Goal: Transaction & Acquisition: Obtain resource

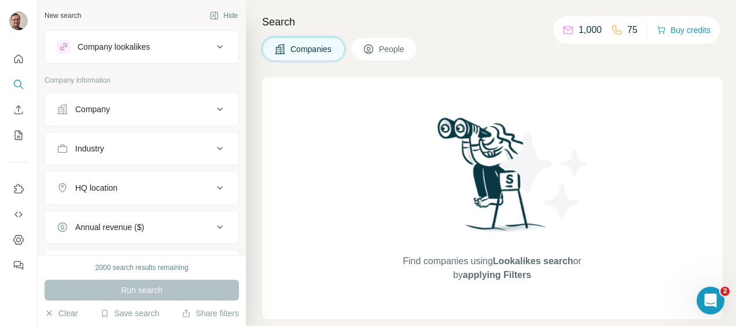
click at [118, 110] on div "Company" at bounding box center [135, 110] width 156 height 12
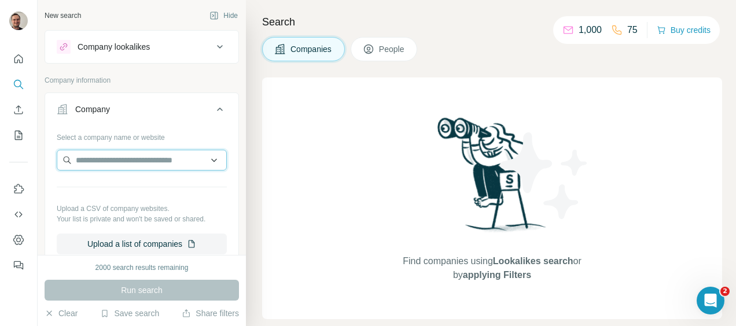
click at [106, 157] on input "text" at bounding box center [142, 160] width 170 height 21
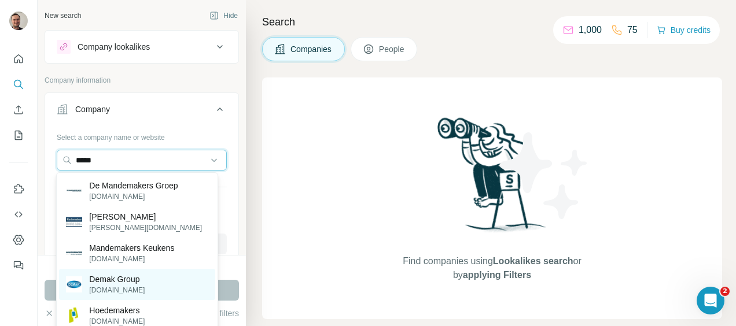
type input "*****"
click at [106, 284] on p "Demak Group" at bounding box center [117, 280] width 56 height 12
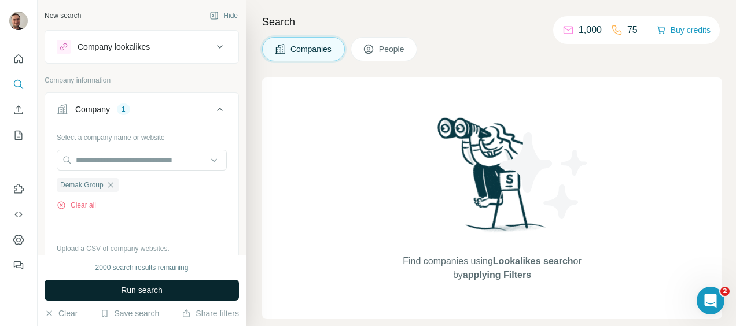
click at [166, 288] on button "Run search" at bounding box center [142, 290] width 194 height 21
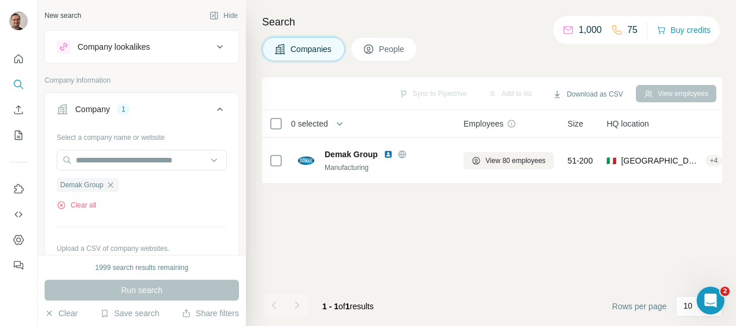
click at [389, 51] on span "People" at bounding box center [392, 49] width 27 height 12
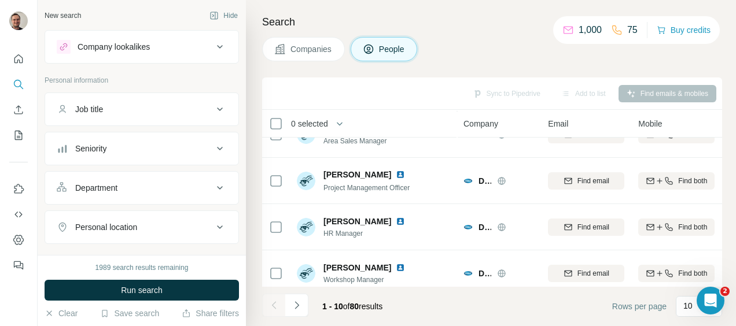
scroll to position [319, 0]
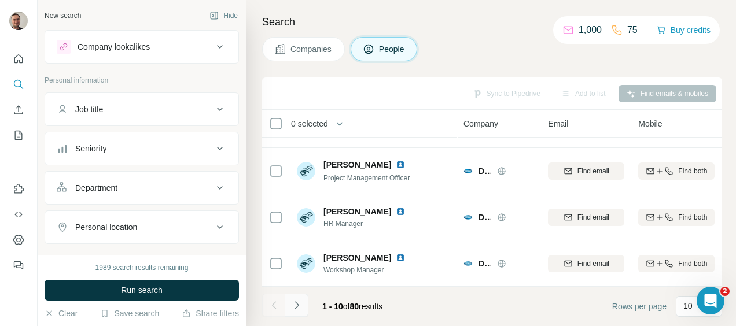
click at [294, 312] on button "Navigate to next page" at bounding box center [296, 305] width 23 height 23
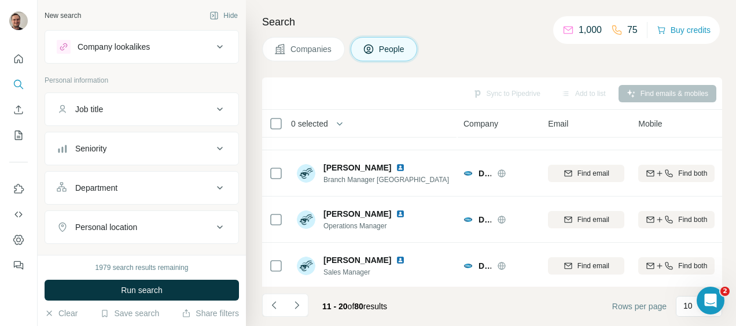
scroll to position [174, 0]
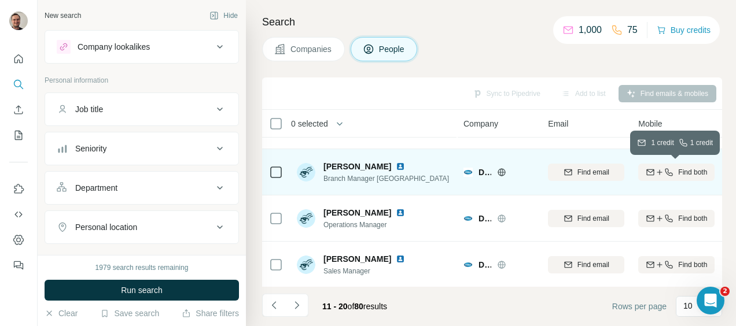
click at [698, 179] on button "Find both" at bounding box center [676, 172] width 76 height 17
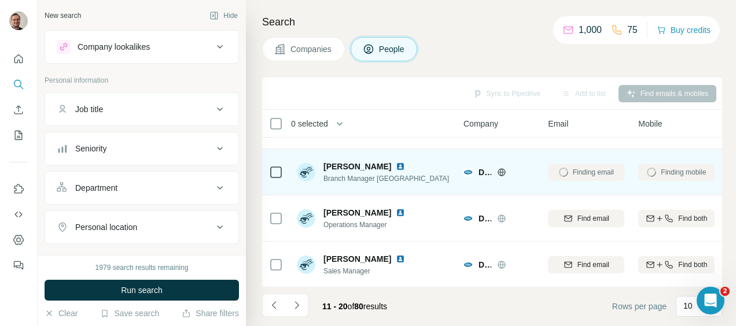
click at [701, 167] on div "Finding mobile" at bounding box center [676, 172] width 76 height 32
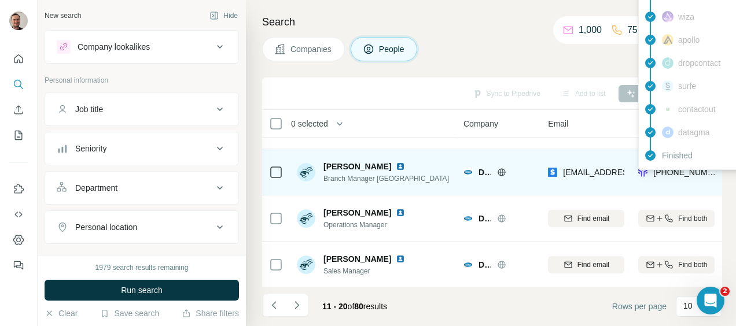
click at [698, 171] on span "[PHONE_NUMBER]" at bounding box center [689, 172] width 73 height 9
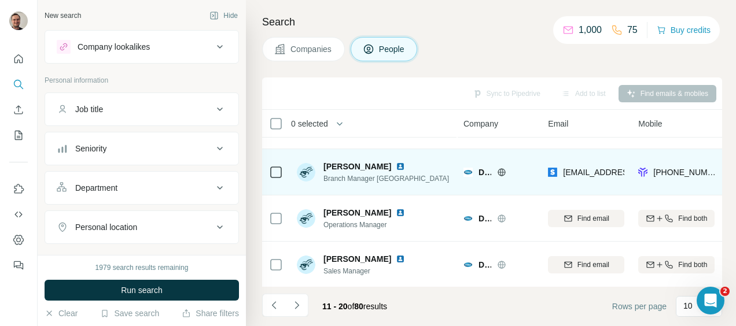
click at [663, 183] on div "[PHONE_NUMBER]" at bounding box center [676, 172] width 76 height 32
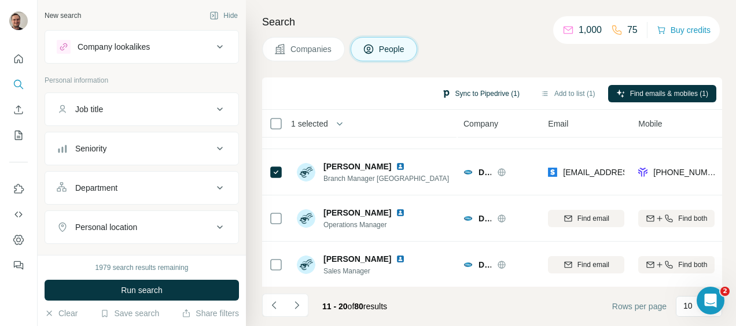
click at [502, 95] on button "Sync to Pipedrive (1)" at bounding box center [480, 93] width 94 height 17
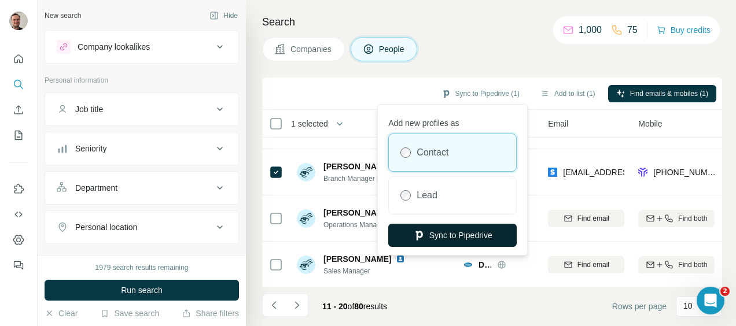
drag, startPoint x: 502, startPoint y: 95, endPoint x: 469, endPoint y: 231, distance: 140.0
click at [469, 231] on body "New search Hide Company lookalikes Personal information Job title Seniority Dep…" at bounding box center [368, 163] width 736 height 326
click at [469, 231] on button "Sync to Pipedrive" at bounding box center [452, 235] width 128 height 23
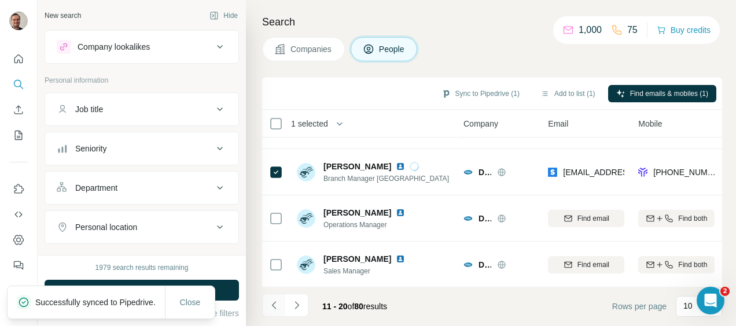
click at [273, 307] on icon "Navigate to previous page" at bounding box center [273, 305] width 4 height 8
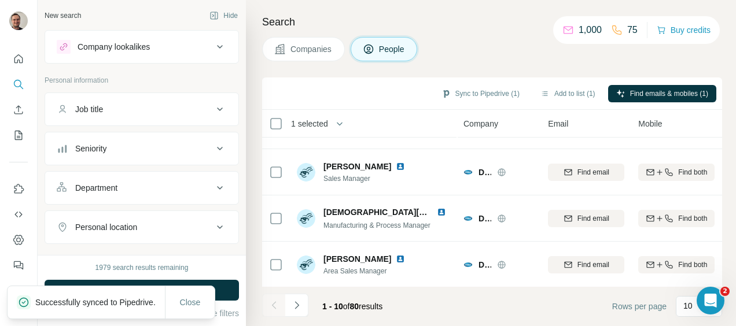
click at [273, 307] on div at bounding box center [273, 305] width 23 height 23
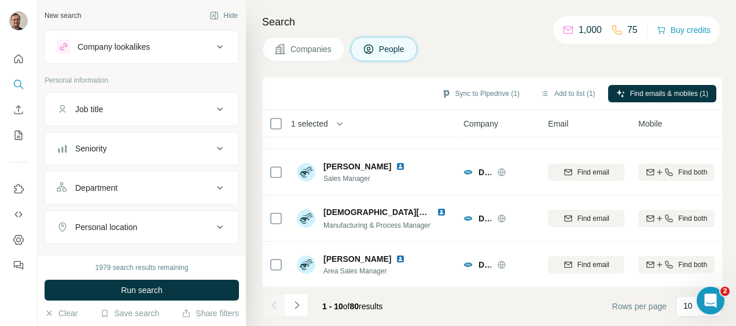
click at [724, 146] on div "Search Companies People Sync to Pipedrive (1) Add to list (1) Find emails & mob…" at bounding box center [491, 163] width 490 height 326
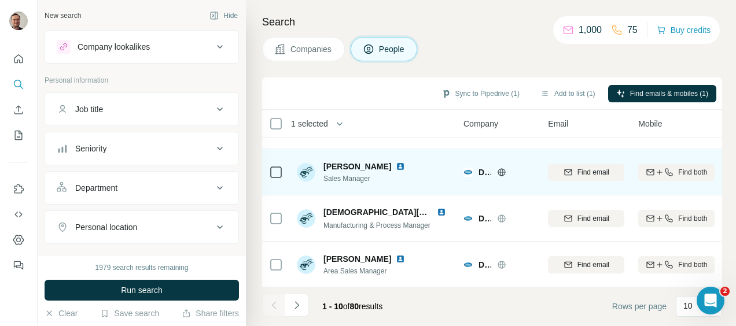
click at [715, 156] on td "Find both" at bounding box center [676, 172] width 90 height 46
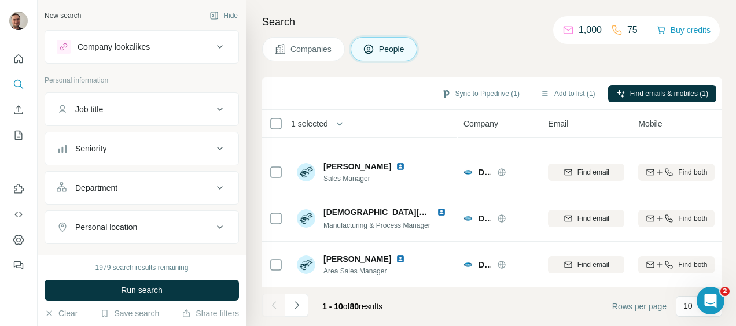
scroll to position [0, 0]
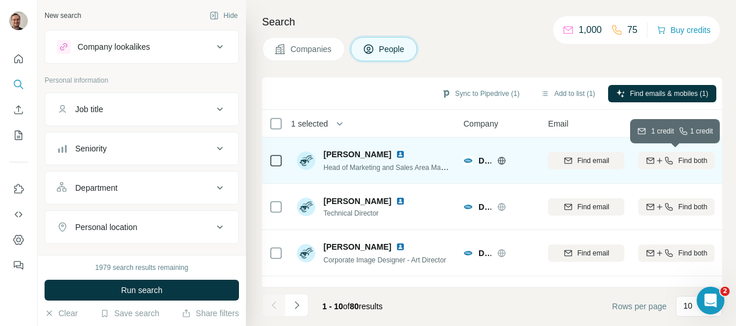
click at [681, 161] on span "Find both" at bounding box center [692, 161] width 29 height 10
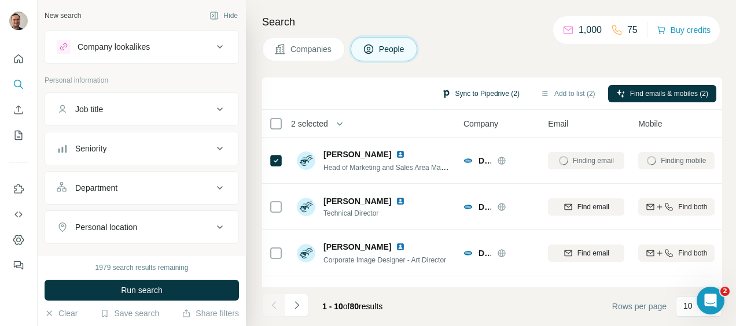
click at [471, 95] on button "Sync to Pipedrive (2)" at bounding box center [480, 93] width 94 height 17
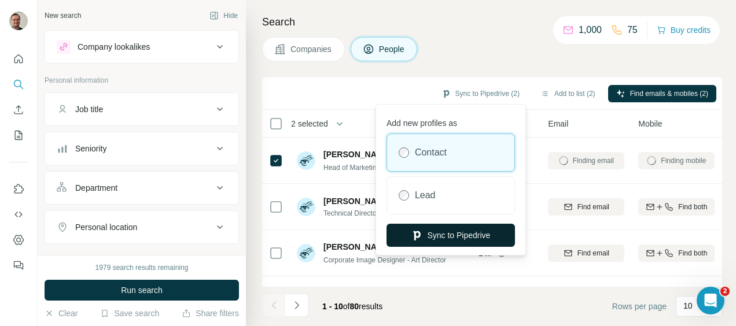
click at [446, 231] on button "Sync to Pipedrive" at bounding box center [450, 235] width 128 height 23
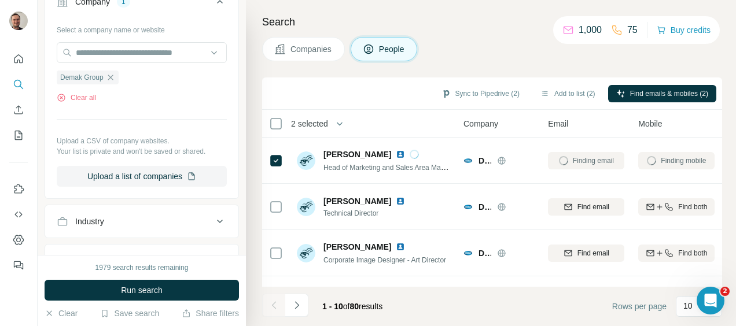
scroll to position [299, 0]
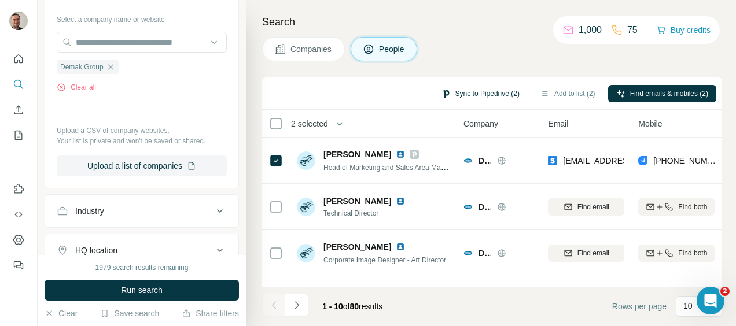
click at [455, 89] on button "Sync to Pipedrive (2)" at bounding box center [480, 93] width 94 height 17
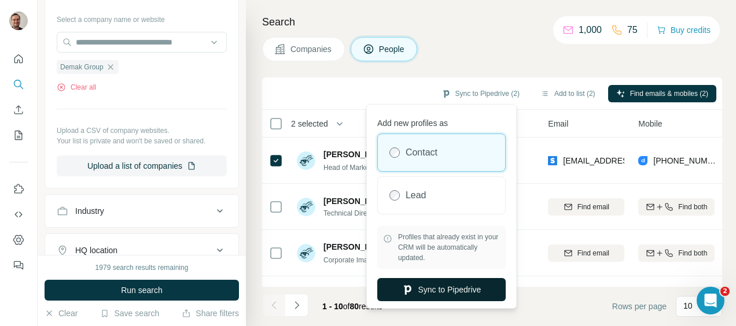
click at [416, 285] on button "Sync to Pipedrive" at bounding box center [441, 289] width 128 height 23
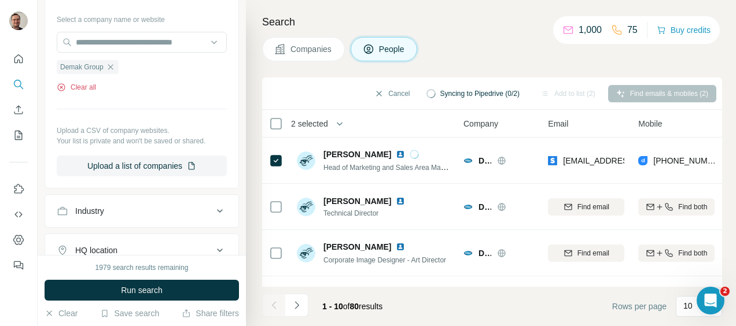
click at [89, 85] on button "Clear all" at bounding box center [76, 87] width 39 height 10
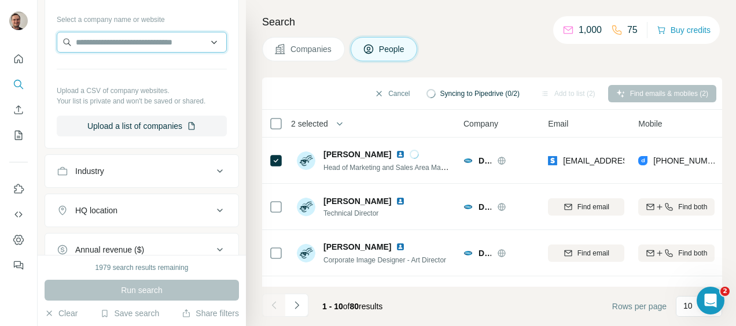
click at [124, 39] on input "text" at bounding box center [142, 42] width 170 height 21
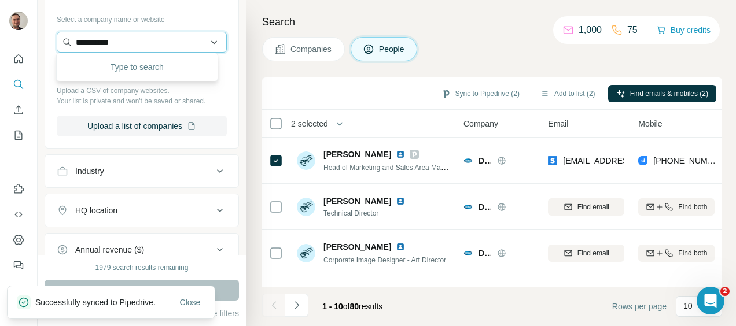
type input "**********"
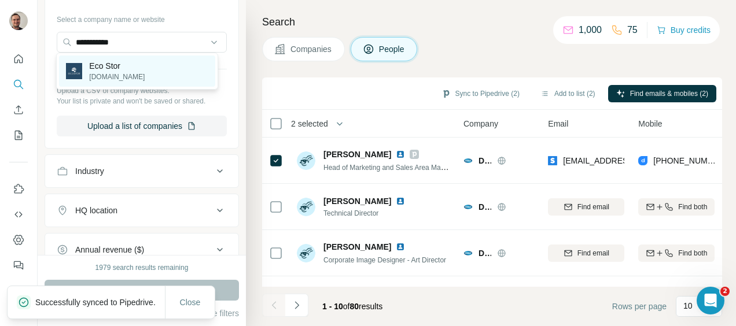
click at [117, 68] on p "Eco Stor" at bounding box center [117, 66] width 56 height 12
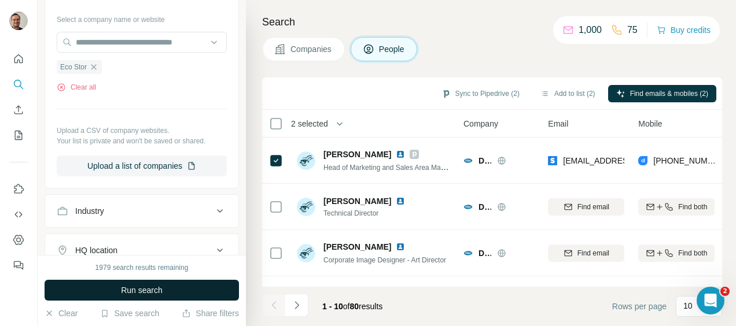
click at [167, 298] on button "Run search" at bounding box center [142, 290] width 194 height 21
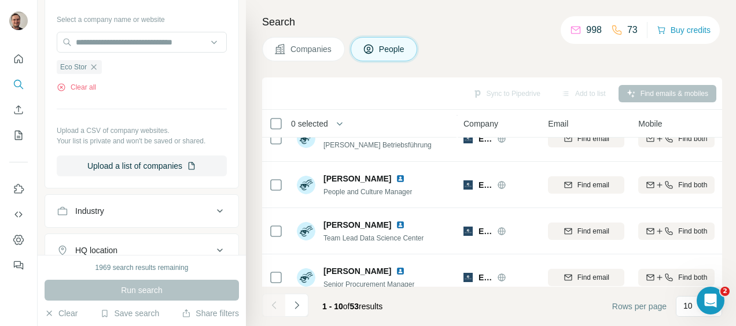
scroll to position [319, 0]
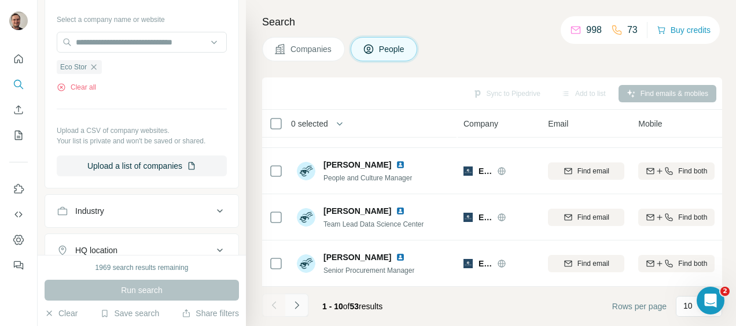
click at [296, 308] on icon "Navigate to next page" at bounding box center [296, 305] width 4 height 8
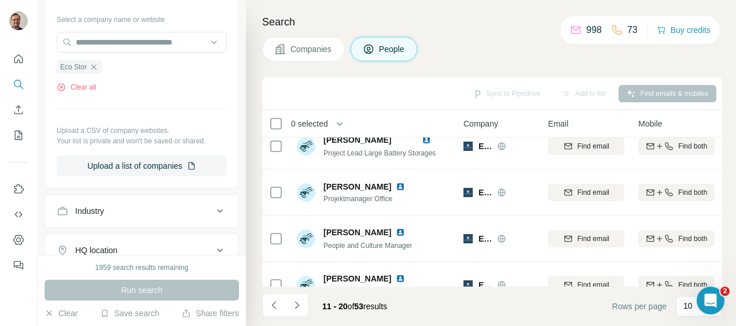
scroll to position [0, 0]
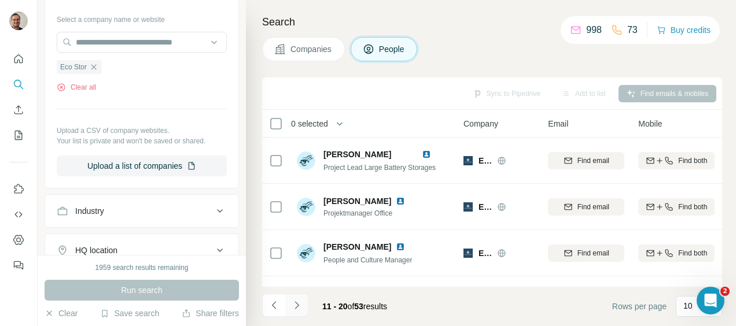
click at [297, 308] on icon "Navigate to next page" at bounding box center [297, 306] width 12 height 12
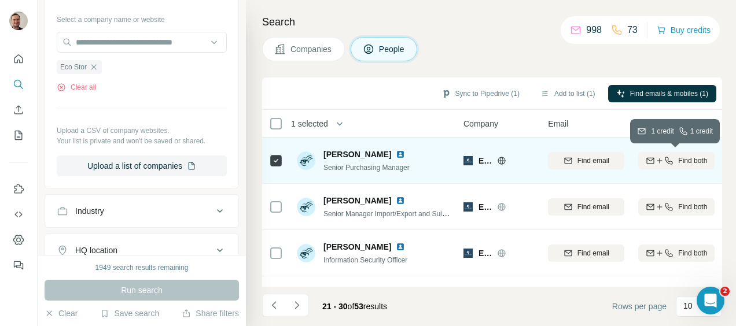
click at [693, 156] on span "Find both" at bounding box center [692, 161] width 29 height 10
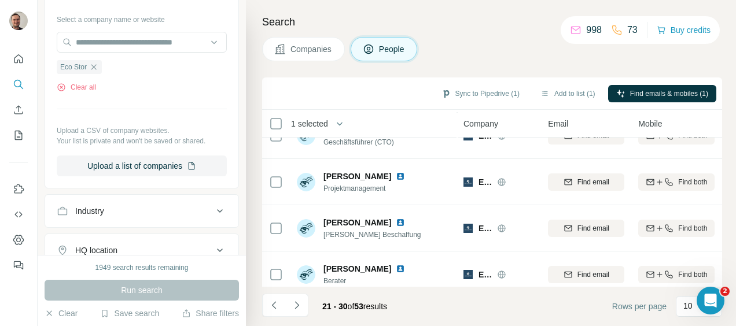
scroll to position [165, 0]
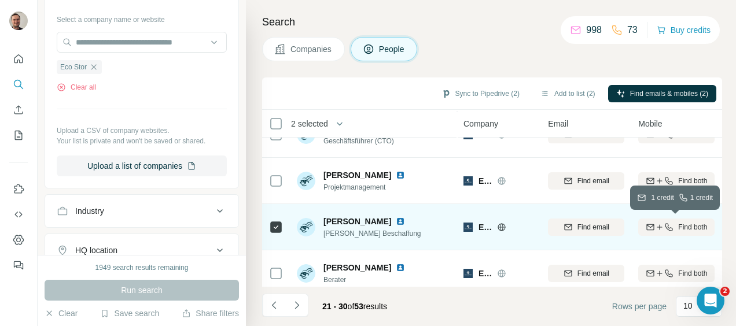
click at [694, 227] on span "Find both" at bounding box center [692, 227] width 29 height 10
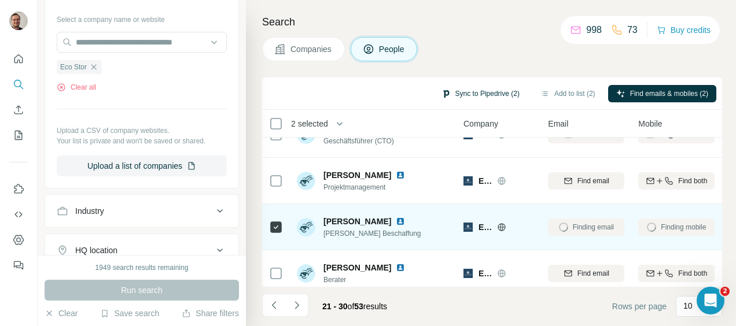
click at [483, 90] on button "Sync to Pipedrive (2)" at bounding box center [480, 93] width 94 height 17
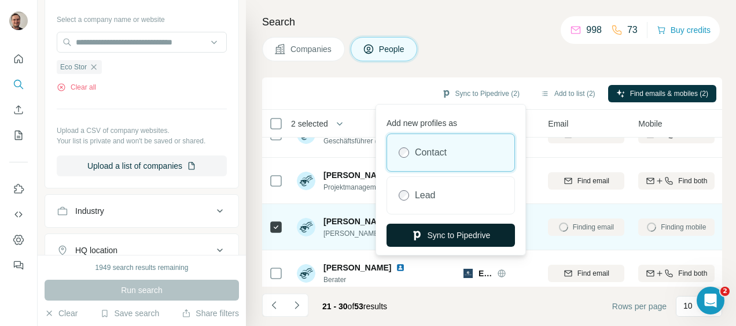
click at [443, 232] on button "Sync to Pipedrive" at bounding box center [450, 235] width 128 height 23
